Goal: Task Accomplishment & Management: Use online tool/utility

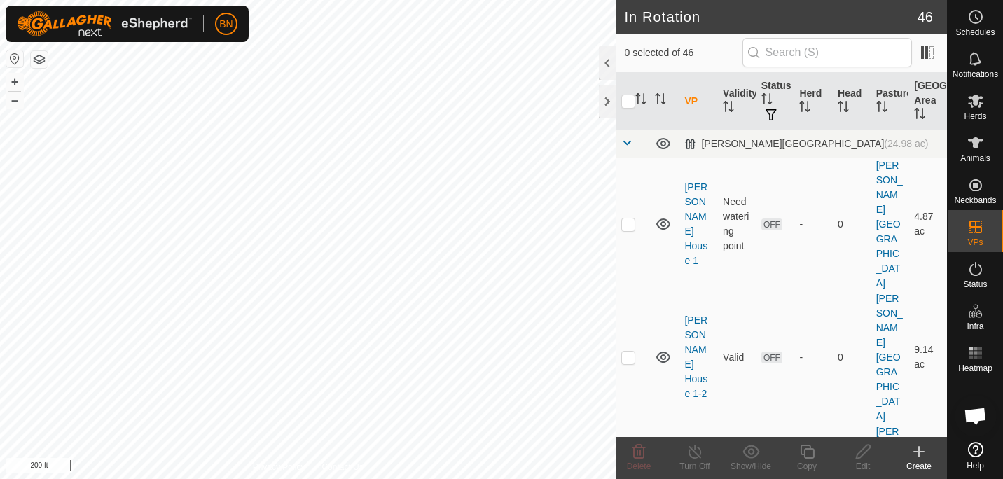
checkbox input "true"
click at [805, 455] on icon at bounding box center [808, 452] width 18 height 17
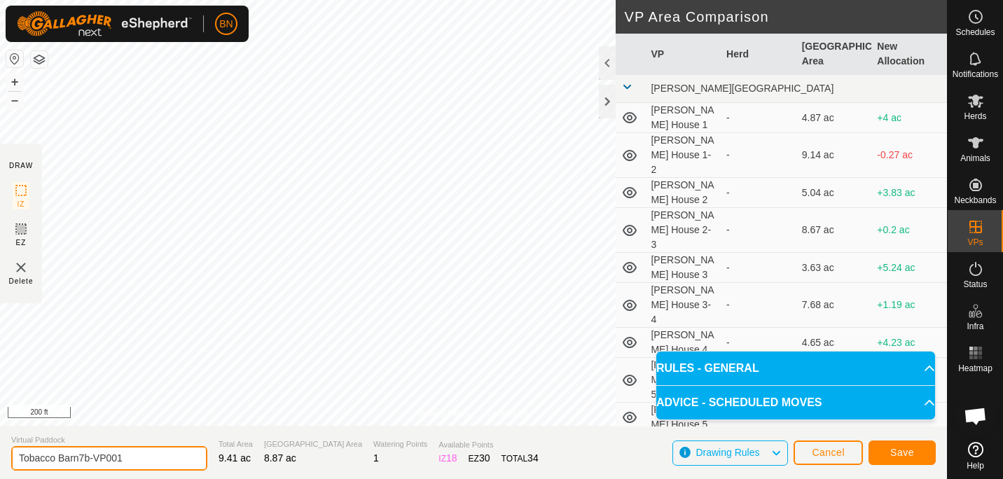
drag, startPoint x: 140, startPoint y: 453, endPoint x: 85, endPoint y: 458, distance: 55.6
click at [85, 458] on input "Tobacco Barn7b-VP001" at bounding box center [109, 458] width 196 height 25
type input "Tobacco Barn 7b-8"
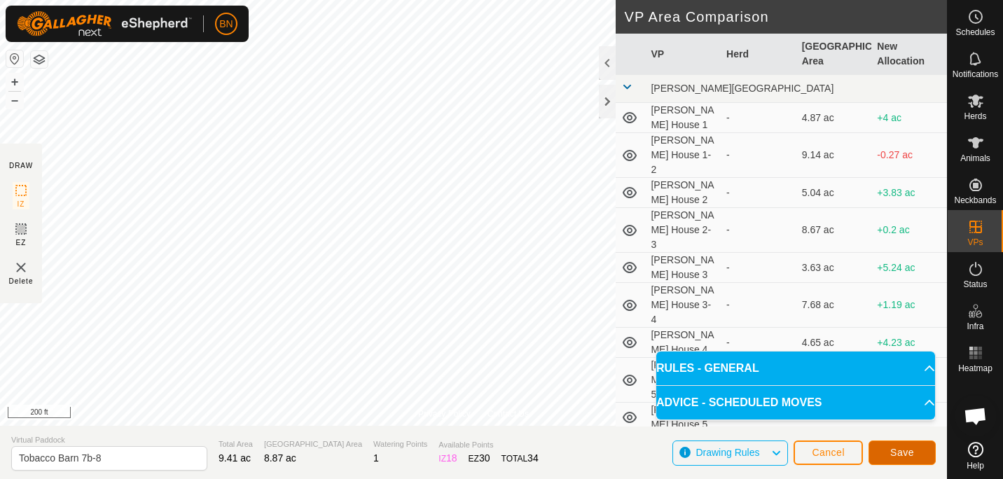
click at [906, 453] on span "Save" at bounding box center [903, 452] width 24 height 11
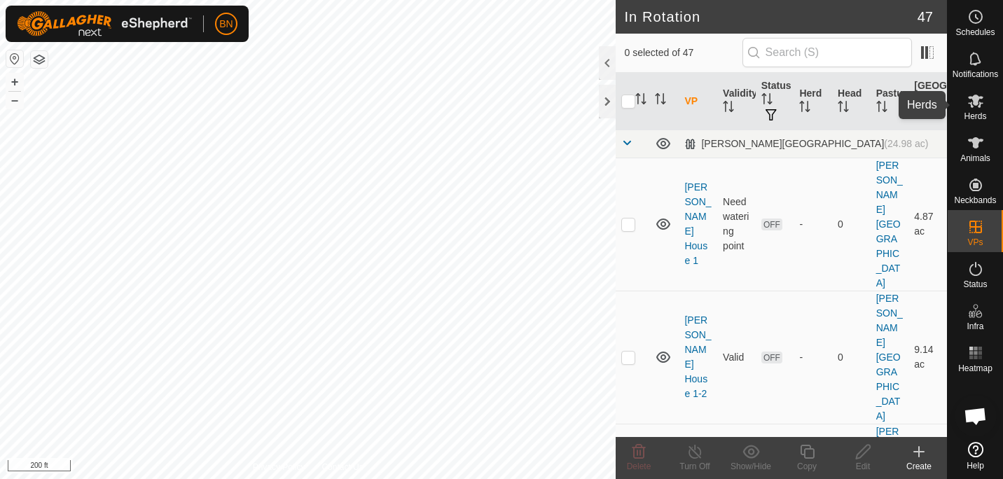
click at [977, 102] on icon at bounding box center [975, 101] width 15 height 13
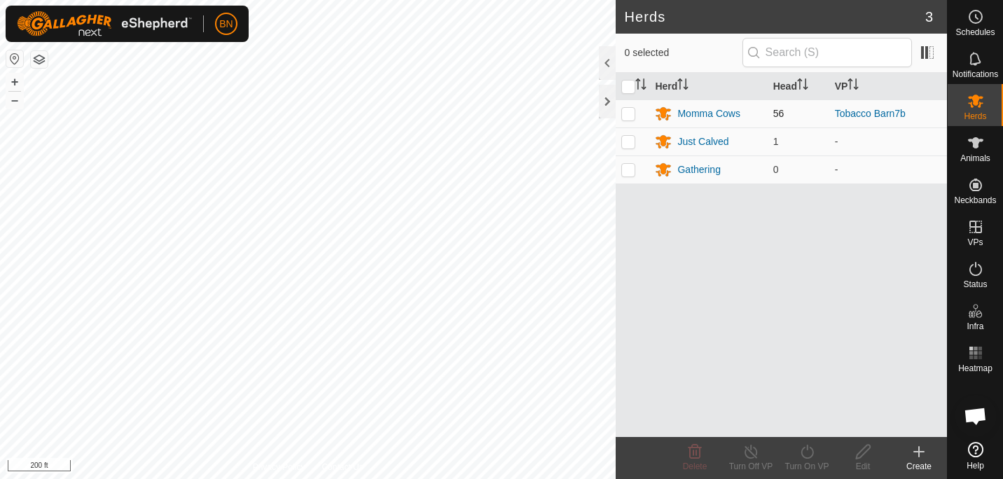
click at [631, 114] on p-checkbox at bounding box center [629, 113] width 14 height 11
checkbox input "true"
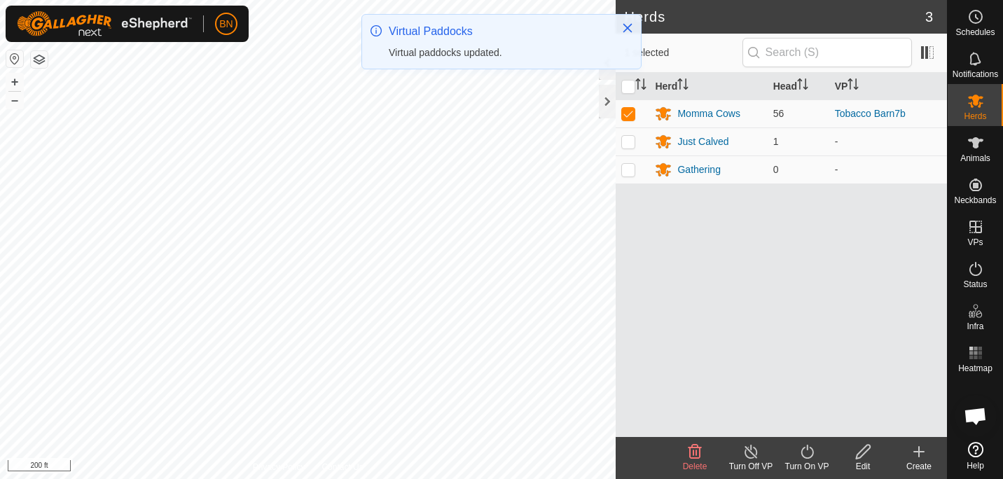
click at [812, 459] on icon at bounding box center [808, 452] width 18 height 17
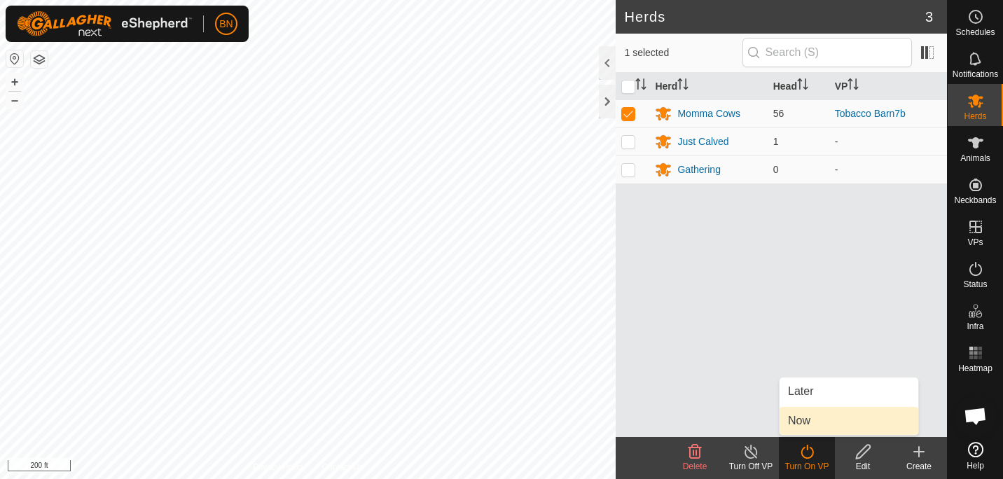
click at [807, 423] on link "Now" at bounding box center [849, 421] width 139 height 28
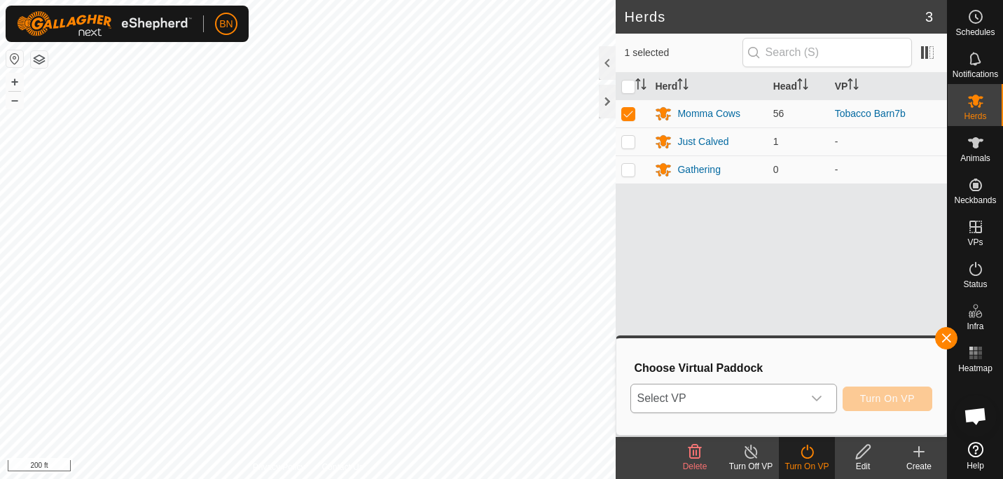
click at [824, 392] on div "dropdown trigger" at bounding box center [817, 399] width 28 height 28
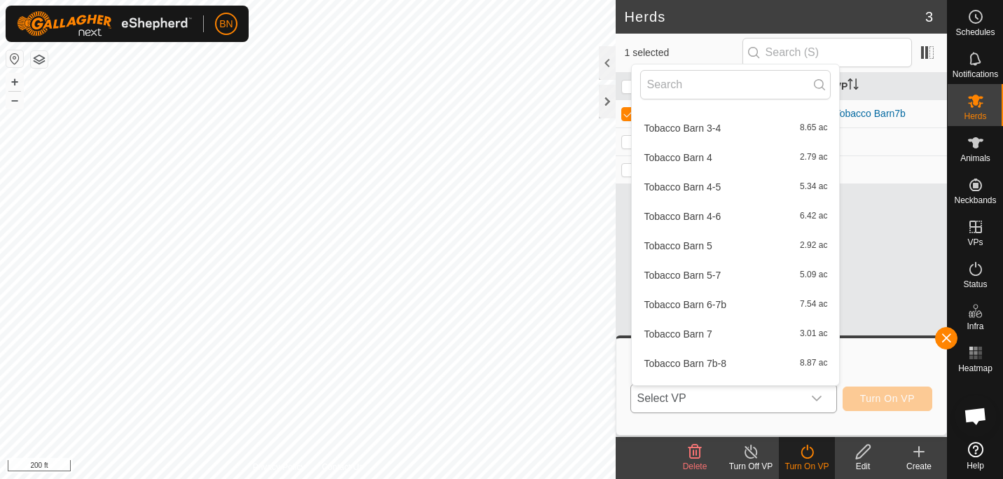
scroll to position [1230, 0]
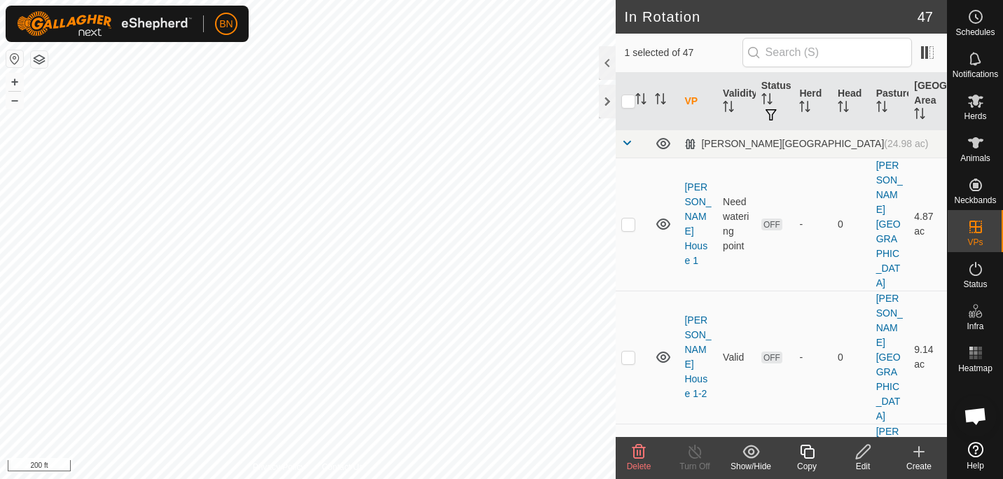
checkbox input "false"
checkbox input "true"
checkbox input "false"
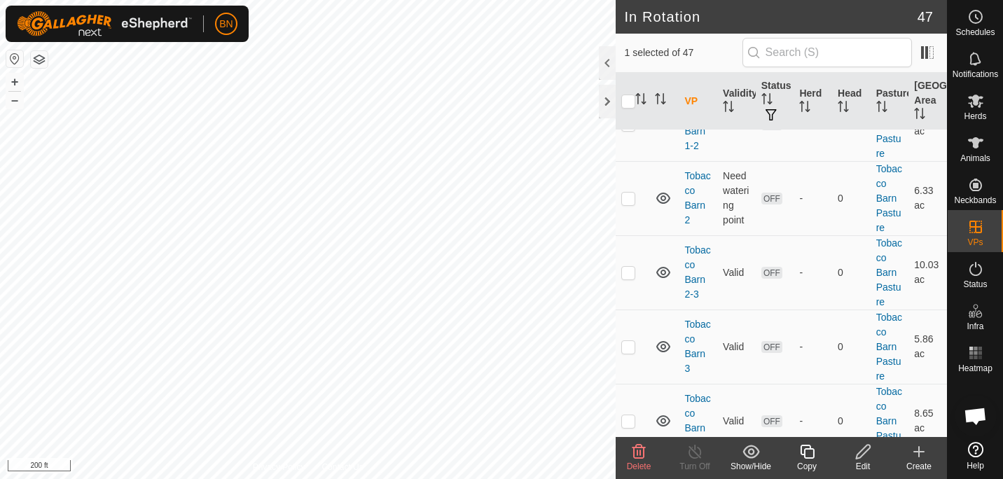
scroll to position [2956, 0]
click at [966, 90] on es-mob-svg-icon at bounding box center [975, 101] width 25 height 22
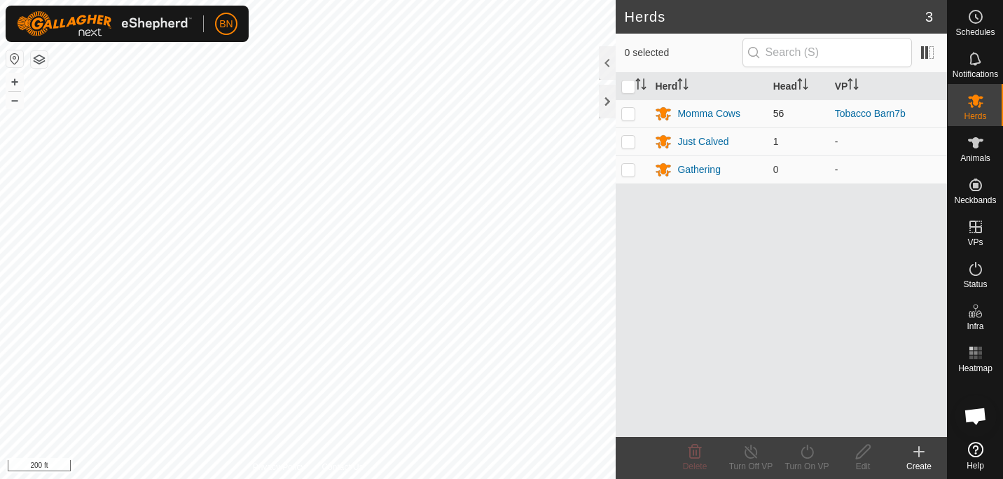
click at [624, 117] on p-checkbox at bounding box center [629, 113] width 14 height 11
checkbox input "true"
click at [809, 460] on icon at bounding box center [808, 452] width 18 height 17
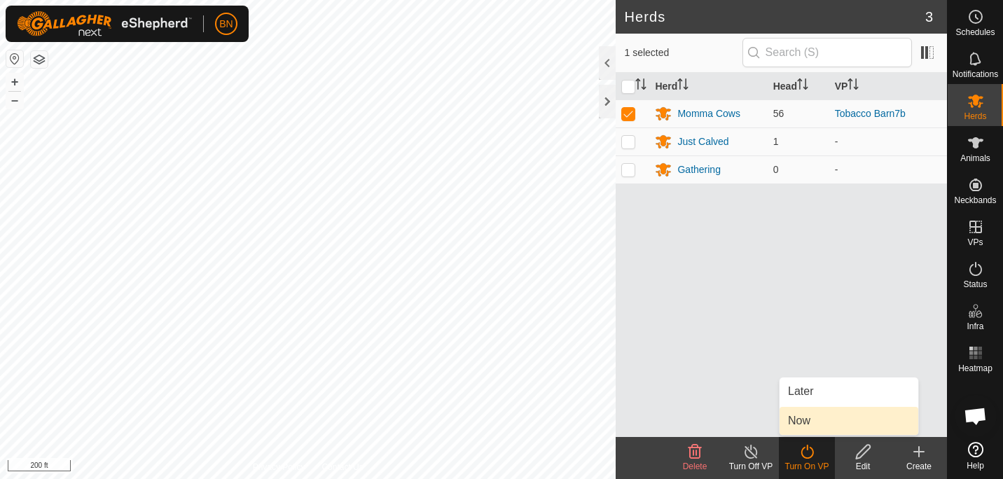
click at [800, 418] on link "Now" at bounding box center [849, 421] width 139 height 28
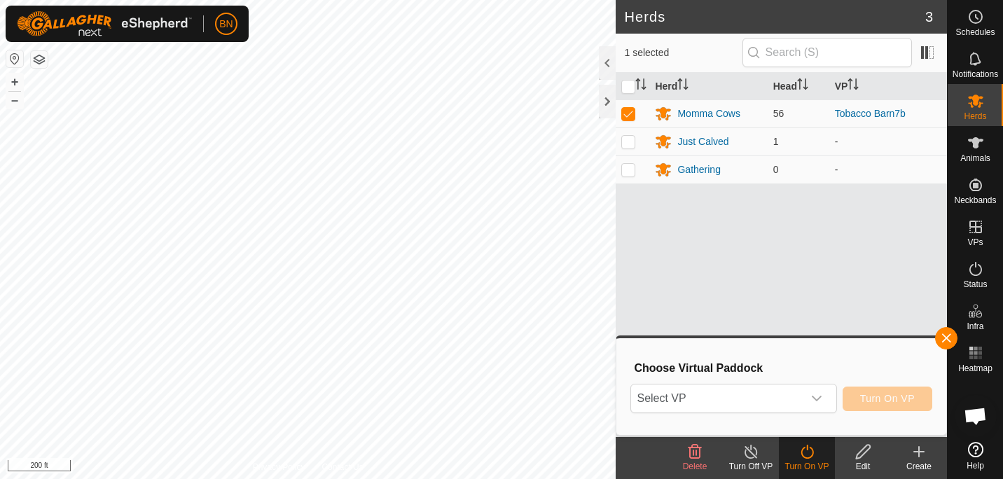
click at [813, 383] on div "Select VP Turn On VP" at bounding box center [782, 399] width 302 height 34
click at [817, 398] on icon "dropdown trigger" at bounding box center [817, 399] width 10 height 6
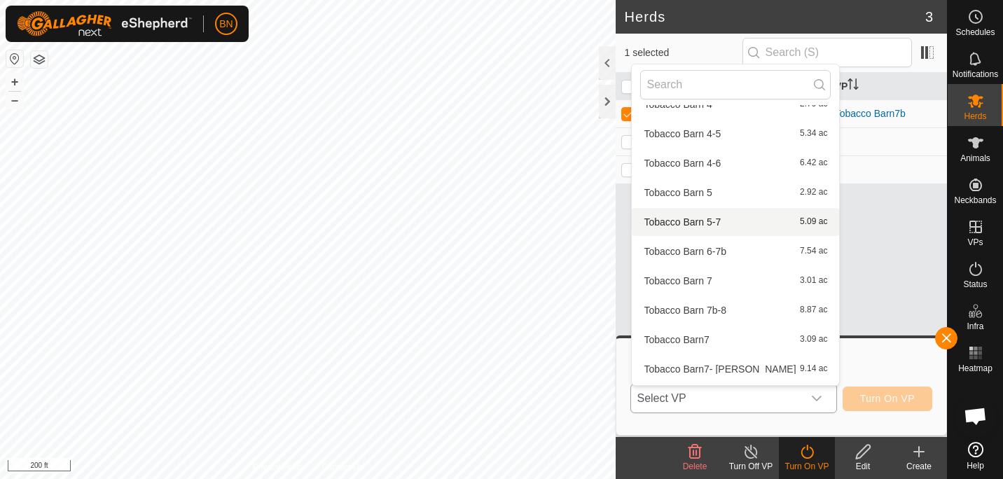
scroll to position [1209, 0]
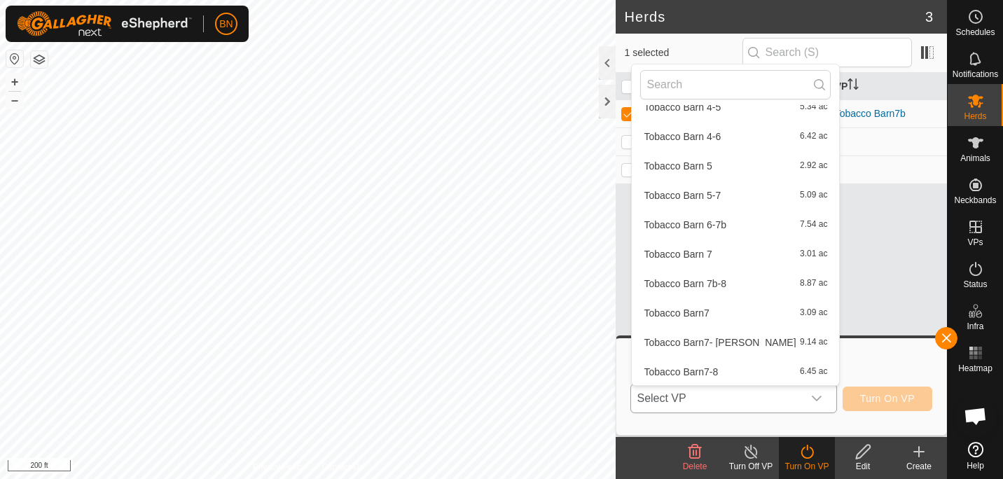
click at [748, 275] on li "Tobacco Barn 7b-8 8.87 ac" at bounding box center [735, 284] width 207 height 28
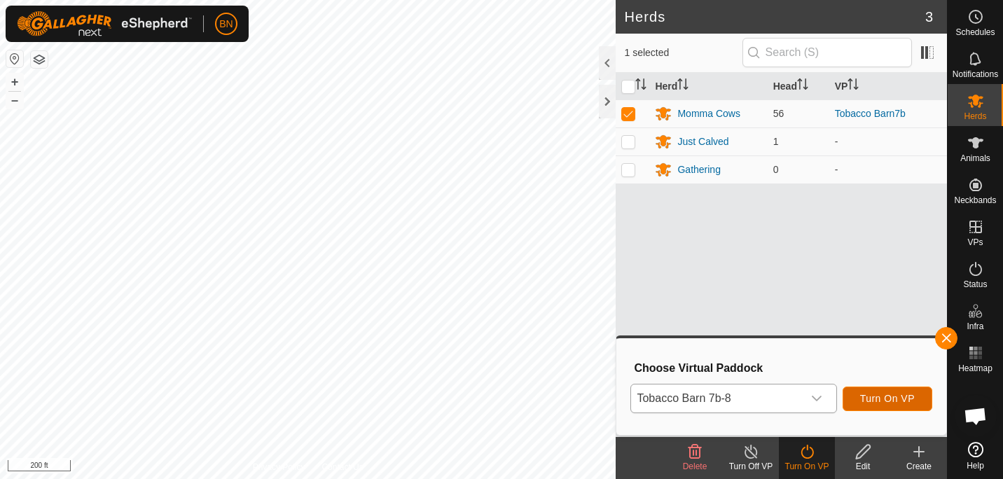
click at [891, 404] on span "Turn On VP" at bounding box center [887, 398] width 55 height 11
